Goal: Transaction & Acquisition: Complete application form

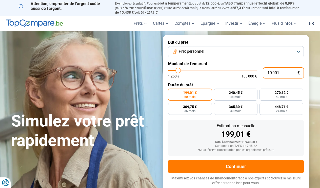
click at [281, 74] on input "10 001" at bounding box center [283, 73] width 41 height 11
type input "1 000"
type input "1250"
type input "100"
type input "1250"
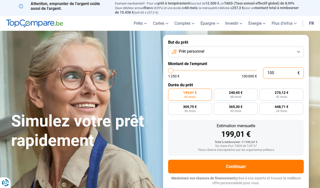
type input "10"
type input "1250"
type input "1"
type input "1250"
type input "0"
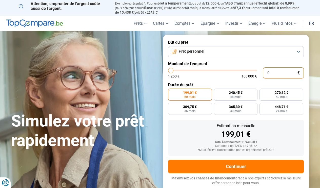
type input "1250"
type input "1 250"
type input "1250"
radio input "true"
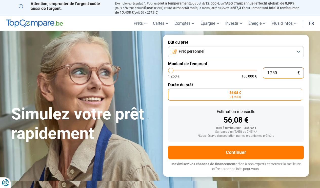
type input "125"
type input "1250"
type input "12"
type input "1250"
type input "1"
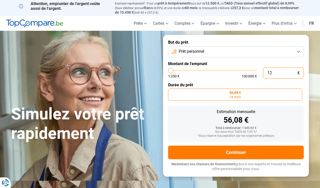
type input "1250"
type input "0"
type input "1250"
type input "1 250"
type input "1250"
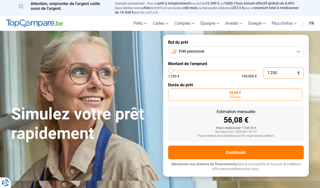
type input "12 507"
type input "12500"
type input "1 250"
type input "1250"
type input "125"
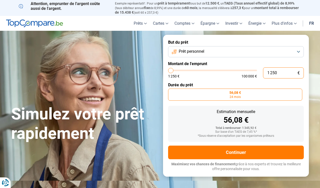
type input "1250"
type input "12"
type input "1250"
type input "1"
type input "1250"
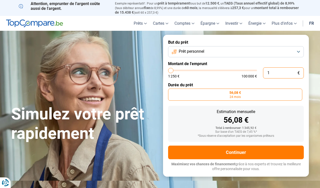
type input "0"
type input "1250"
type input "1 250"
type input "1250"
type input "1 500"
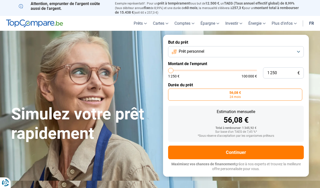
type input "1500"
type input "1 750"
type input "1750"
type input "2 000"
type input "2000"
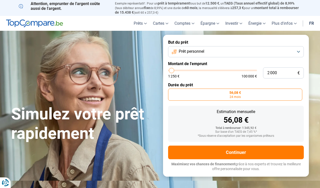
type input "2 250"
type input "2250"
type input "2 750"
type input "2750"
type input "3 250"
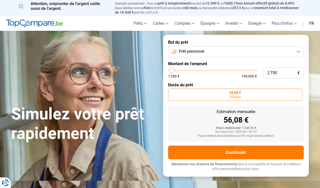
type input "3250"
type input "4 250"
type input "4250"
type input "5 250"
type input "5250"
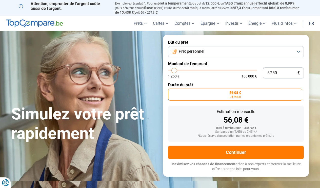
type input "6 250"
type input "6250"
type input "7 250"
type input "7250"
type input "7 750"
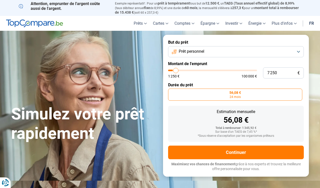
type input "7750"
type input "8 000"
type input "8000"
type input "8 250"
type input "8250"
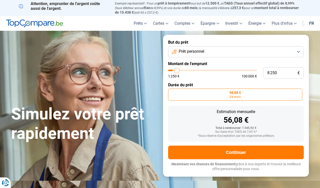
type input "9 000"
type input "9000"
type input "9 500"
type input "9500"
type input "10 500"
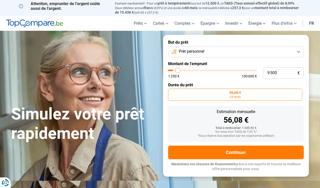
type input "10500"
type input "10 750"
type input "10750"
type input "11 000"
type input "11000"
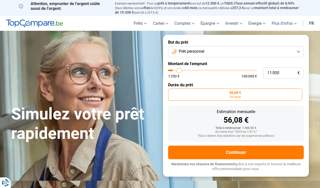
type input "11 250"
type input "11250"
type input "11 750"
type input "11750"
type input "12 250"
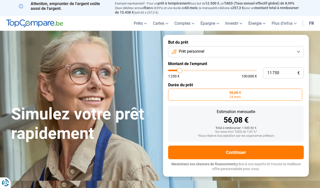
type input "12250"
type input "12 500"
type input "12500"
type input "12 750"
type input "12750"
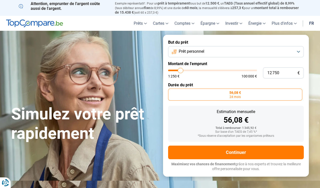
type input "12 500"
type input "12500"
type input "12 250"
type input "12250"
type input "12 000"
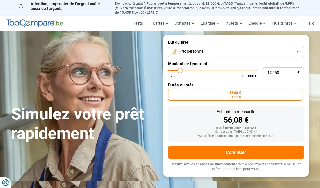
type input "12000"
type input "11 750"
type input "11750"
type input "11 000"
type input "11000"
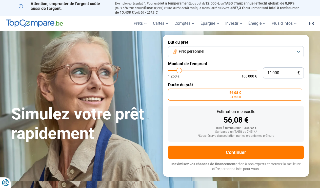
type input "10 500"
type input "10500"
type input "10 250"
type input "10250"
type input "9 500"
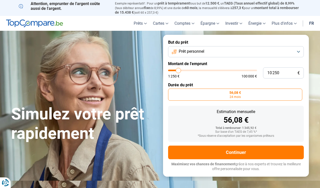
type input "9500"
type input "9 250"
type input "9250"
type input "8 750"
type input "8750"
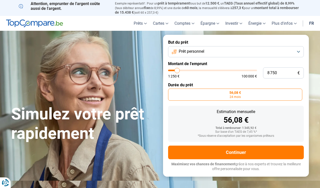
type input "7 750"
type input "7750"
type input "6 500"
type input "6500"
type input "5 250"
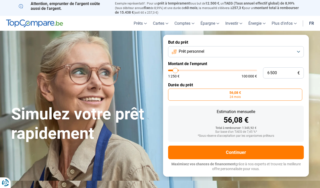
type input "5250"
type input "3 750"
type input "3750"
type input "2 750"
type input "2750"
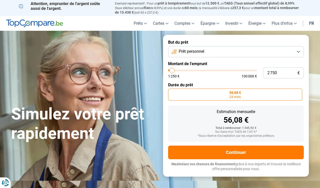
type input "1 750"
type input "1750"
type input "1 250"
type input "1250"
type input "1 500"
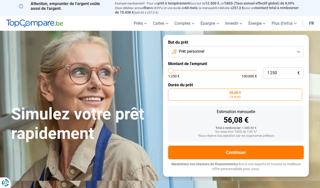
type input "1500"
type input "2 000"
type input "2000"
type input "2 250"
type input "2250"
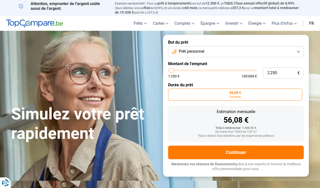
type input "2 750"
type input "2750"
type input "3 000"
type input "3000"
type input "3 250"
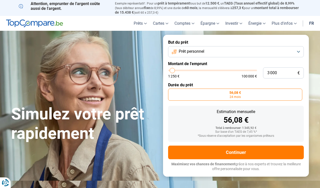
type input "3250"
type input "3 500"
type input "3500"
type input "3 750"
type input "3750"
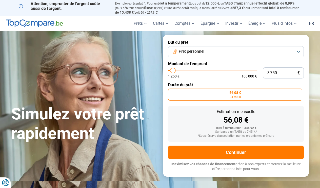
type input "4 250"
type input "4250"
type input "4 500"
type input "4500"
type input "4 750"
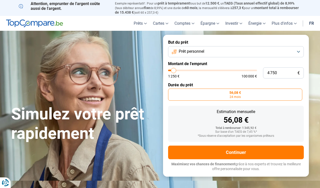
type input "4750"
type input "5 000"
type input "5000"
type input "5 250"
type input "5250"
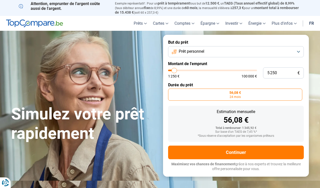
type input "5 750"
type input "5750"
type input "6 000"
type input "6000"
type input "6 250"
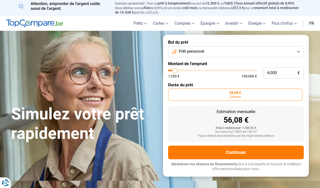
type input "6250"
type input "6 500"
drag, startPoint x: 170, startPoint y: 70, endPoint x: 175, endPoint y: 71, distance: 5.4
type input "6500"
click at [175, 71] on input "range" at bounding box center [212, 71] width 89 height 2
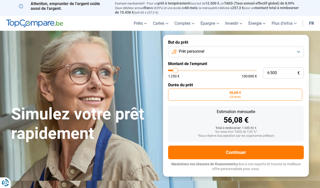
radio input "false"
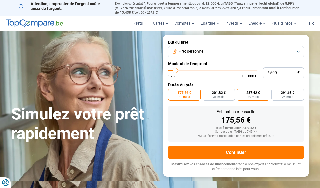
click at [255, 96] on span "30 mois" at bounding box center [252, 97] width 11 height 3
click at [240, 92] on input "237,42 € 30 mois" at bounding box center [238, 90] width 3 height 3
radio input "true"
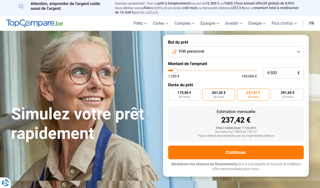
click at [217, 96] on span "36 mois" at bounding box center [218, 97] width 11 height 3
click at [206, 92] on input "201,32 € 36 mois" at bounding box center [203, 90] width 3 height 3
radio input "true"
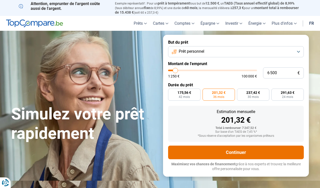
click at [235, 154] on button "Continuer" at bounding box center [236, 153] width 136 height 14
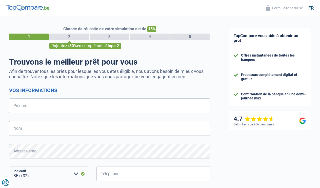
select select "32"
type input "charlotte"
type input "gevaert"
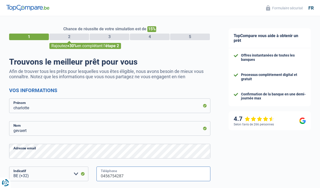
type input "0456754287"
click at [240, 169] on div "TopCompare vous aide à obtenir un prêt Offres instantanées de toutes les banque…" at bounding box center [269, 144] width 100 height 256
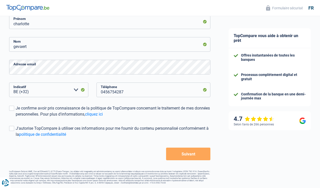
scroll to position [84, 0]
click at [12, 108] on span at bounding box center [11, 108] width 5 height 5
click at [16, 118] on input "Je confirme avoir pris connaissance de la politique de TopCompare concernant le…" at bounding box center [16, 118] width 0 height 0
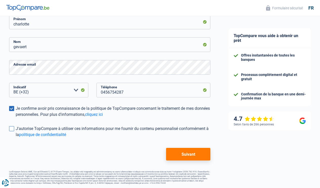
click at [12, 129] on span at bounding box center [11, 128] width 5 height 5
click at [16, 138] on input "J'autorise TopCompare à utiliser ces informations pour me fournir du contenu pe…" at bounding box center [16, 138] width 0 height 0
click at [182, 152] on button "Suivant" at bounding box center [188, 154] width 44 height 13
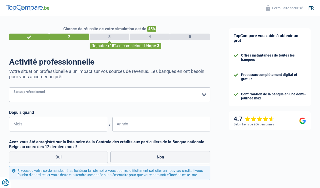
select select "unemployed"
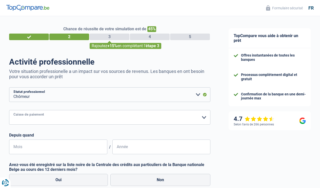
select select "fgtb"
